Goal: Information Seeking & Learning: Learn about a topic

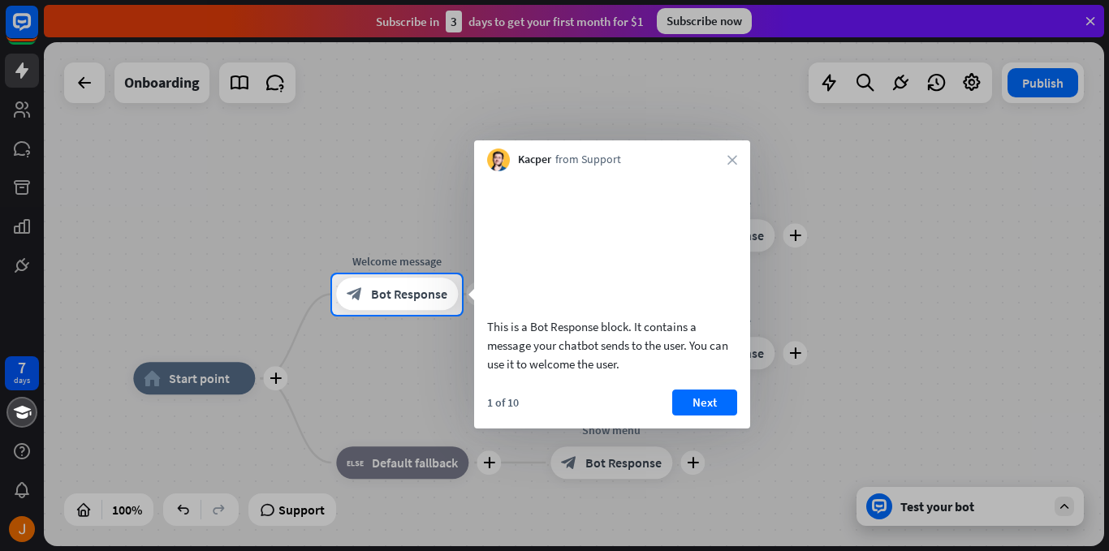
click at [700, 416] on button "Next" at bounding box center [704, 403] width 65 height 26
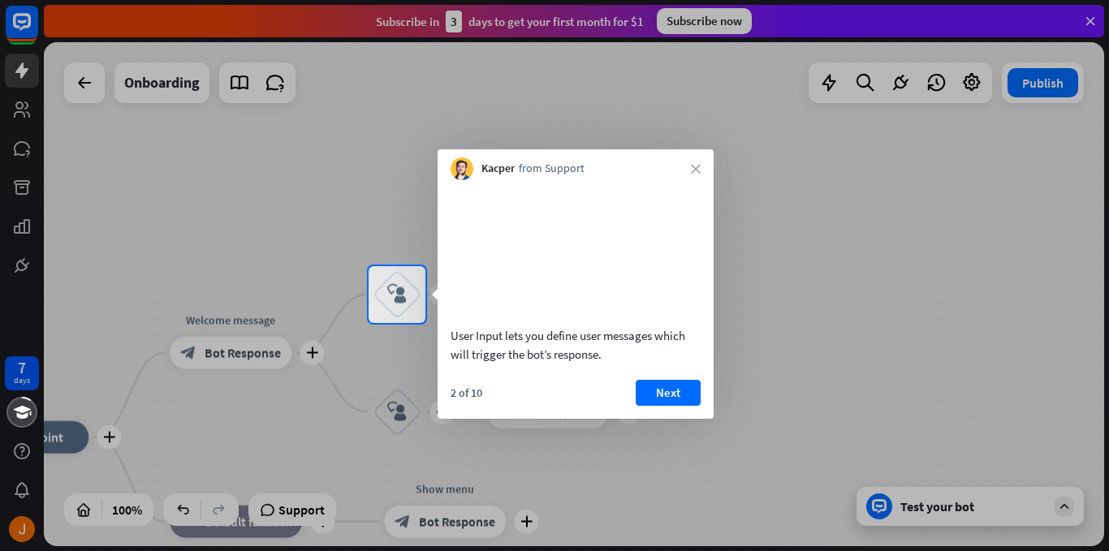
click at [653, 406] on button "Next" at bounding box center [668, 393] width 65 height 26
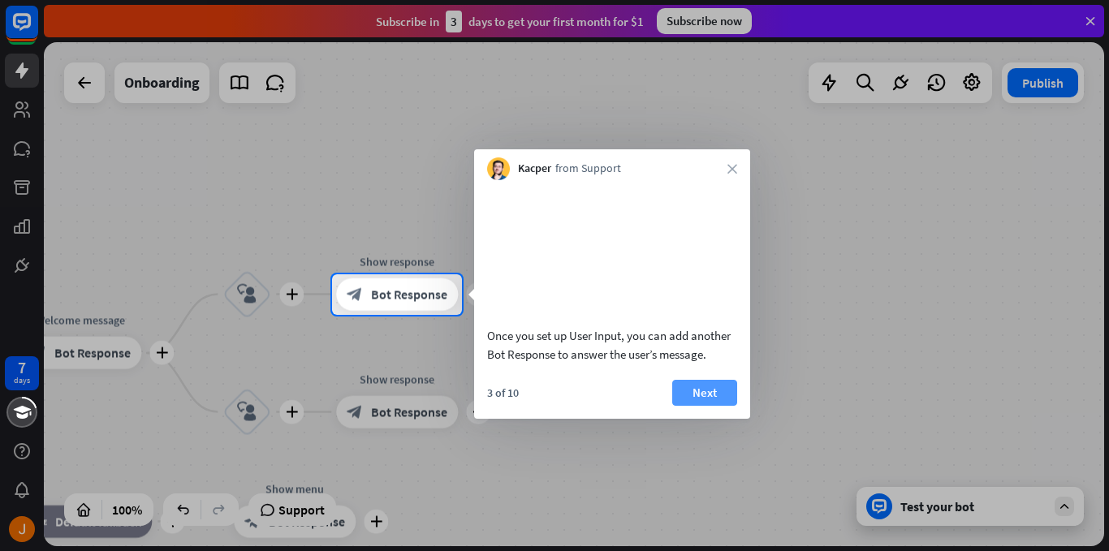
click at [690, 406] on button "Next" at bounding box center [704, 393] width 65 height 26
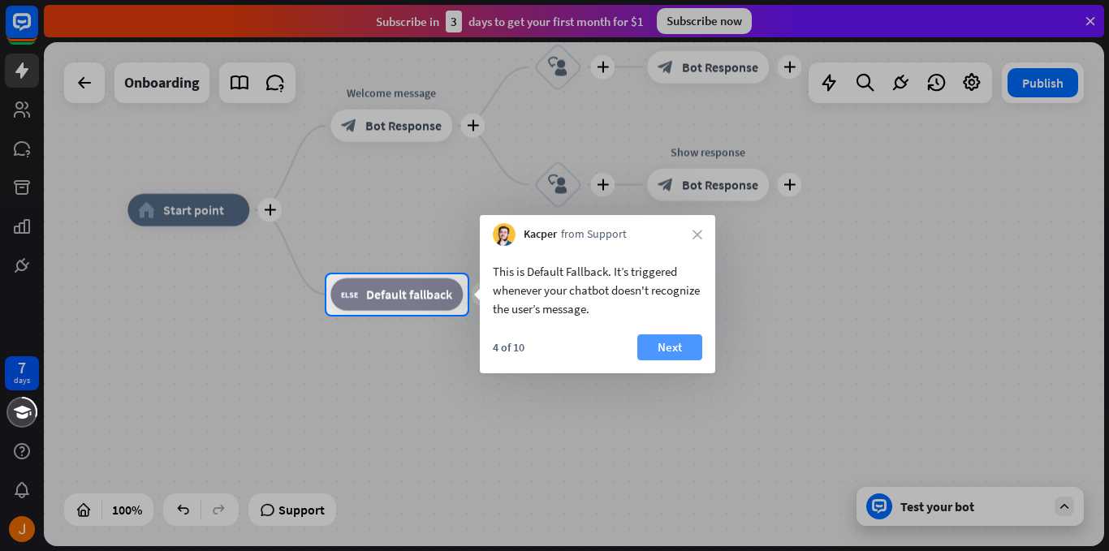
click at [683, 348] on button "Next" at bounding box center [669, 347] width 65 height 26
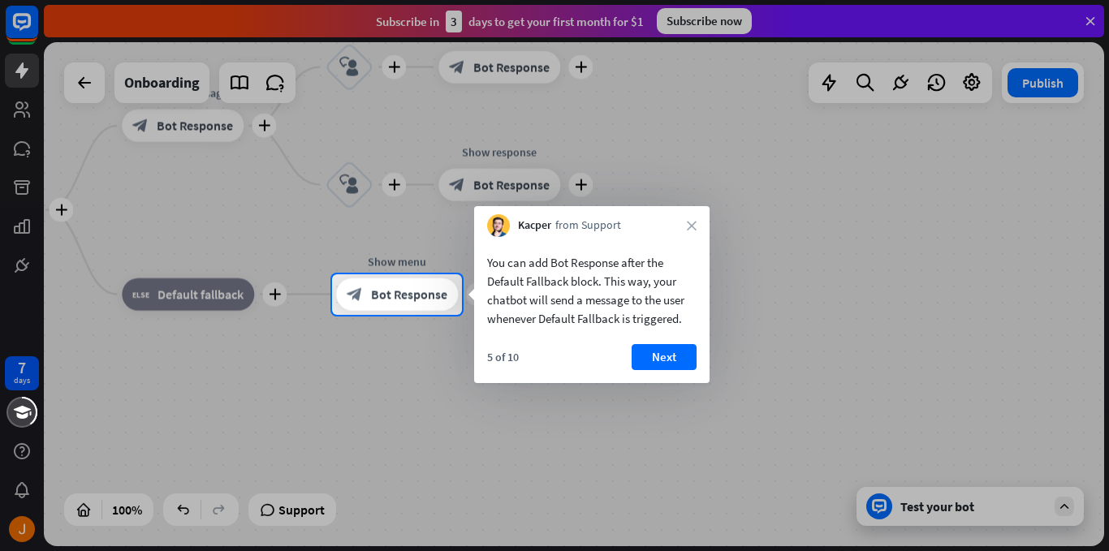
click at [641, 356] on button "Next" at bounding box center [664, 357] width 65 height 26
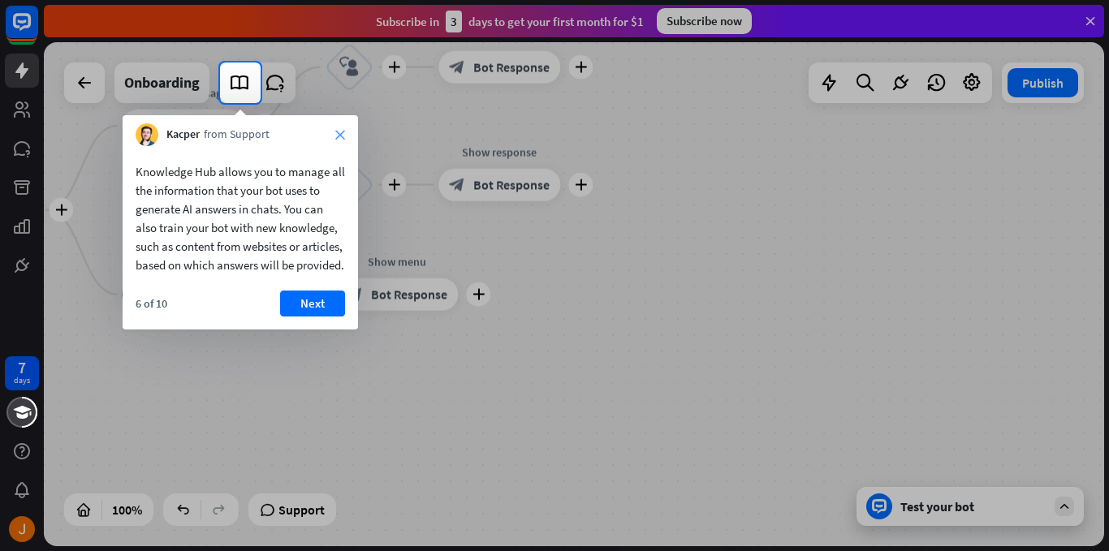
click at [343, 134] on icon "close" at bounding box center [340, 135] width 10 height 10
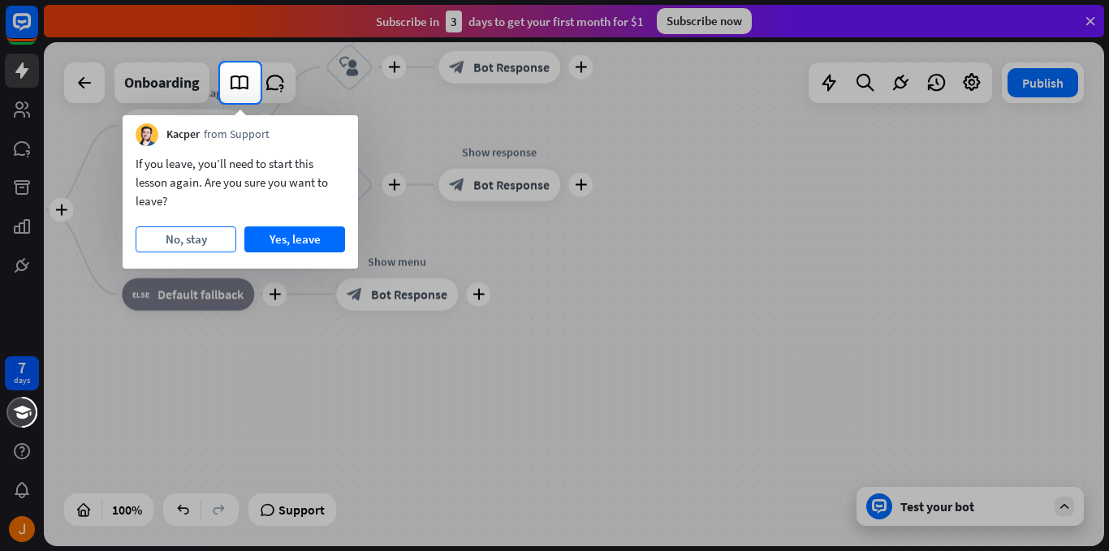
click at [158, 228] on button "No, stay" at bounding box center [186, 240] width 101 height 26
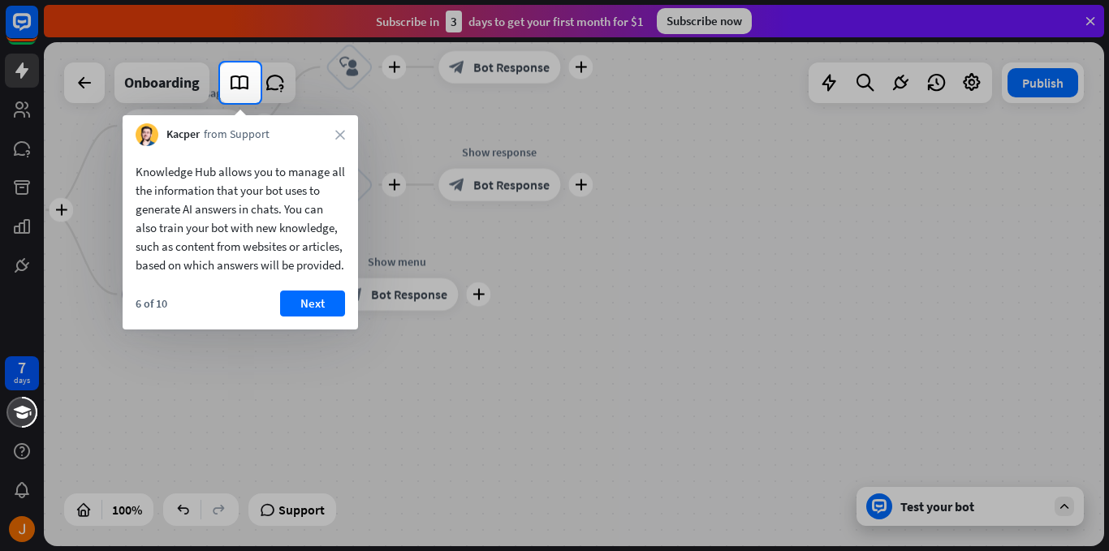
drag, startPoint x: 306, startPoint y: 322, endPoint x: 332, endPoint y: 325, distance: 26.2
click at [314, 317] on button "Next" at bounding box center [312, 304] width 65 height 26
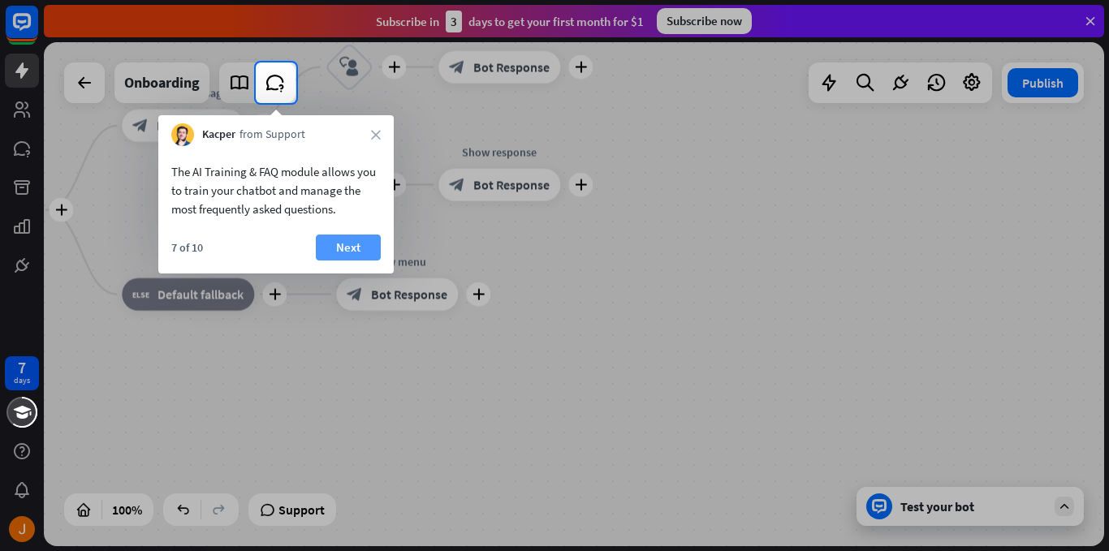
click at [359, 244] on button "Next" at bounding box center [348, 248] width 65 height 26
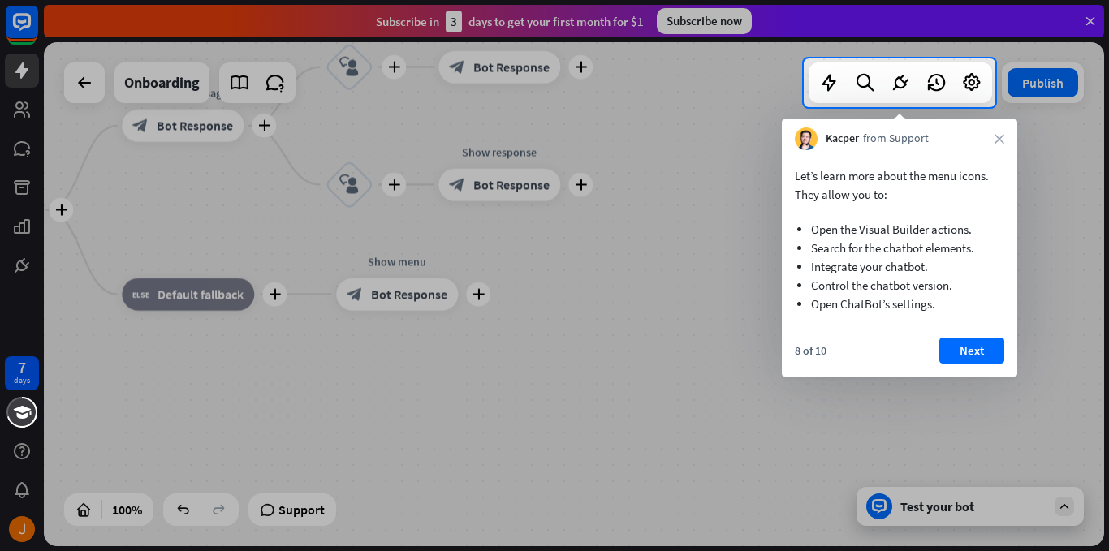
click at [985, 337] on div "Let’s learn more about the menu icons. They allow you to: Open the Visual Build…" at bounding box center [899, 263] width 235 height 227
click at [982, 346] on button "Next" at bounding box center [971, 351] width 65 height 26
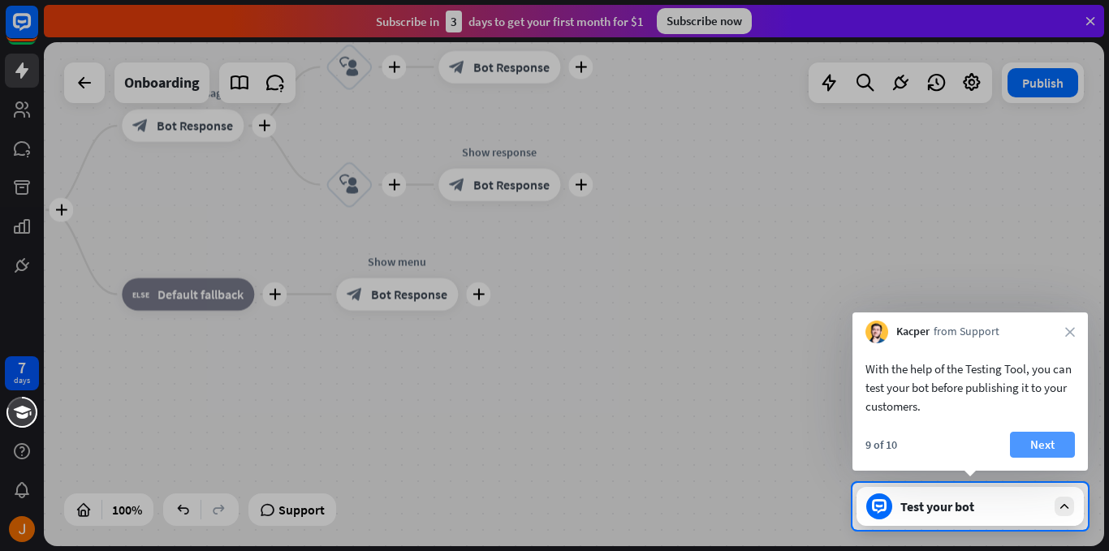
click at [1042, 443] on button "Next" at bounding box center [1042, 445] width 65 height 26
